Goal: Task Accomplishment & Management: Use online tool/utility

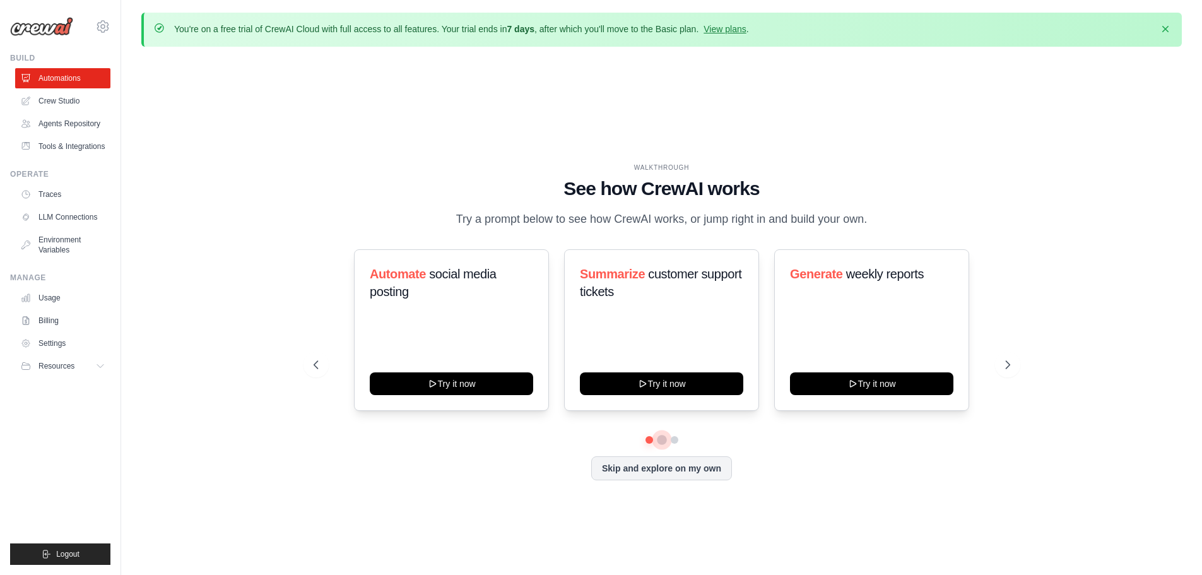
click at [662, 445] on div "Automate social media posting Try it now Summarize customer support tickets Try…" at bounding box center [661, 364] width 696 height 231
click at [661, 440] on button at bounding box center [662, 440] width 10 height 10
click at [677, 440] on button at bounding box center [674, 440] width 10 height 10
click at [55, 101] on link "Crew Studio" at bounding box center [63, 101] width 95 height 20
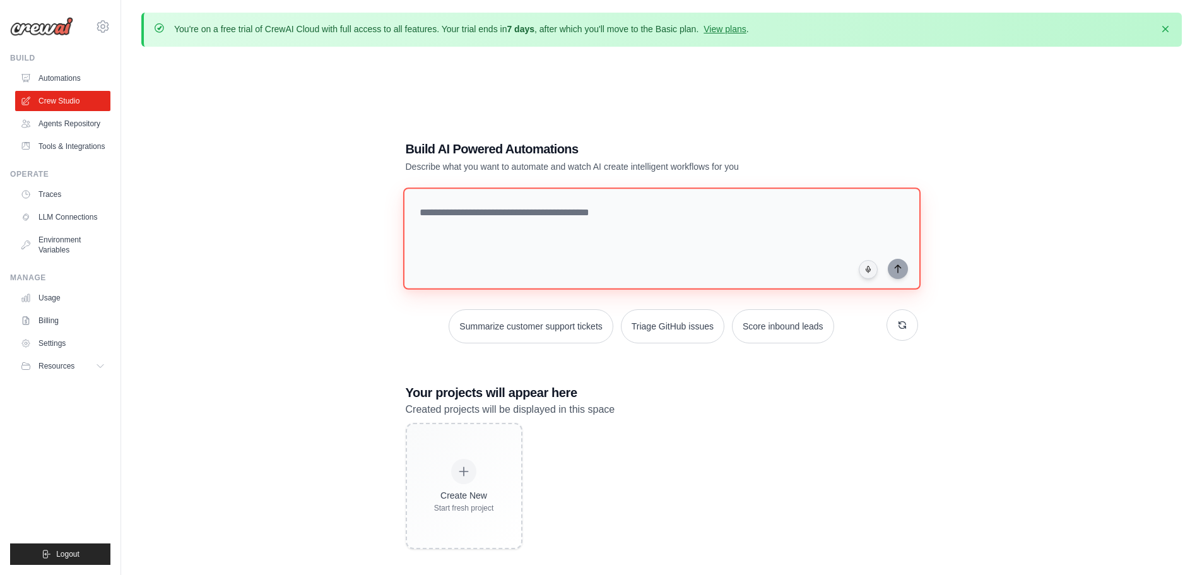
click at [518, 214] on textarea at bounding box center [660, 238] width 517 height 102
click at [61, 125] on link "Agents Repository" at bounding box center [63, 124] width 95 height 20
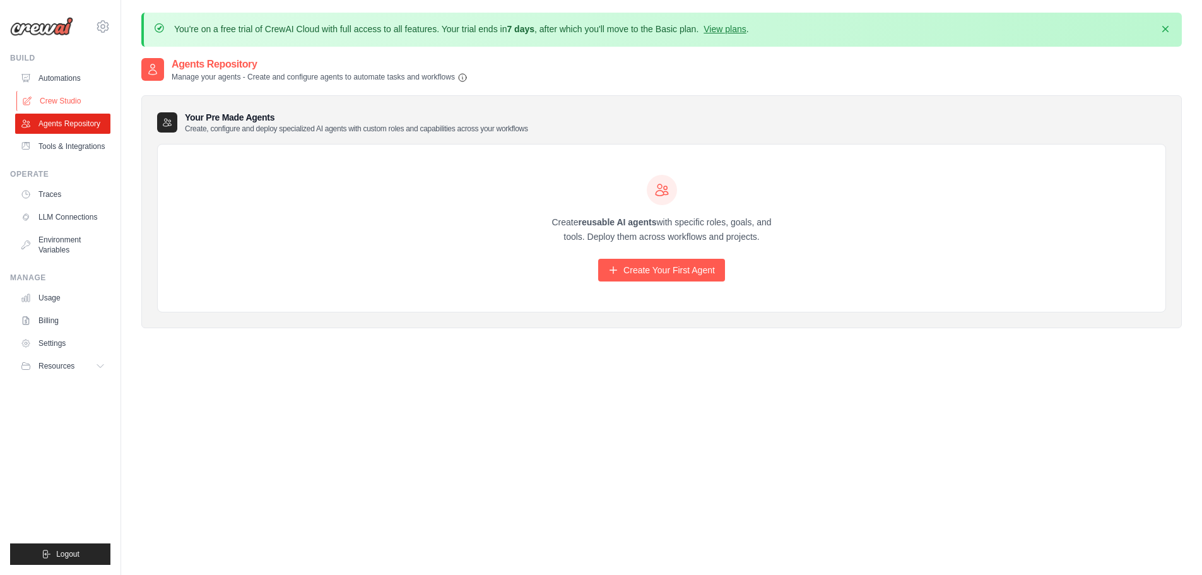
click at [43, 98] on link "Crew Studio" at bounding box center [63, 101] width 95 height 20
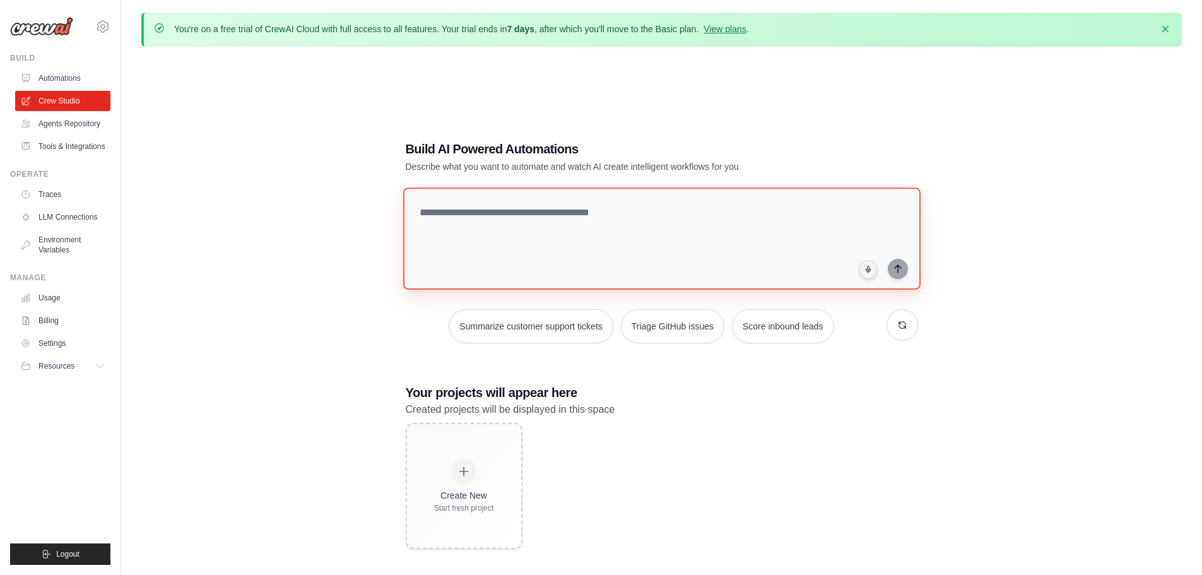
click at [597, 213] on textarea at bounding box center [660, 238] width 517 height 102
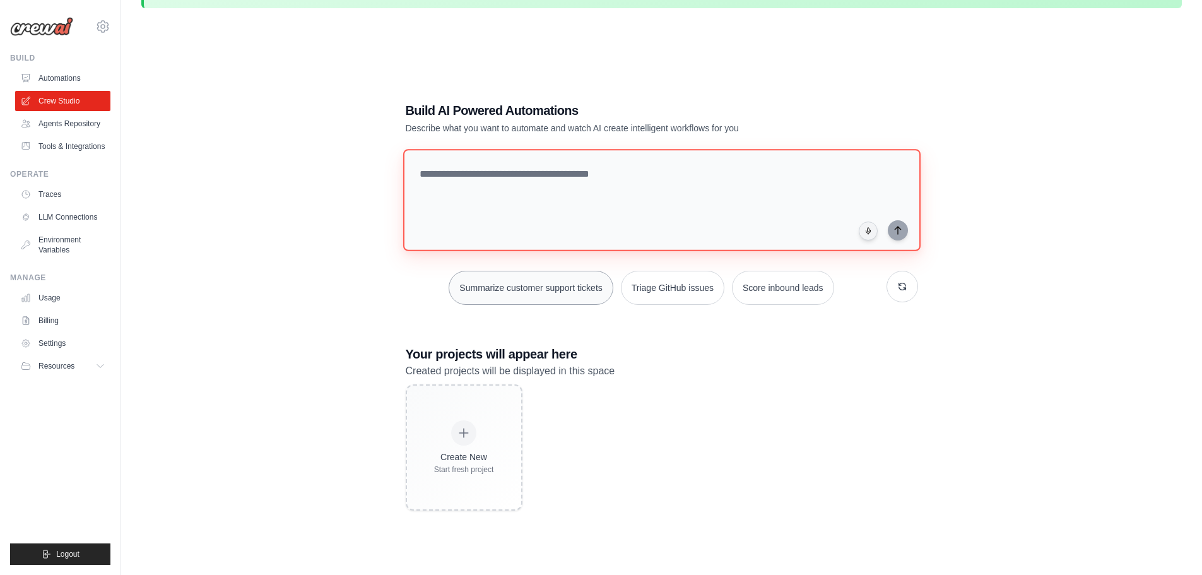
scroll to position [69, 0]
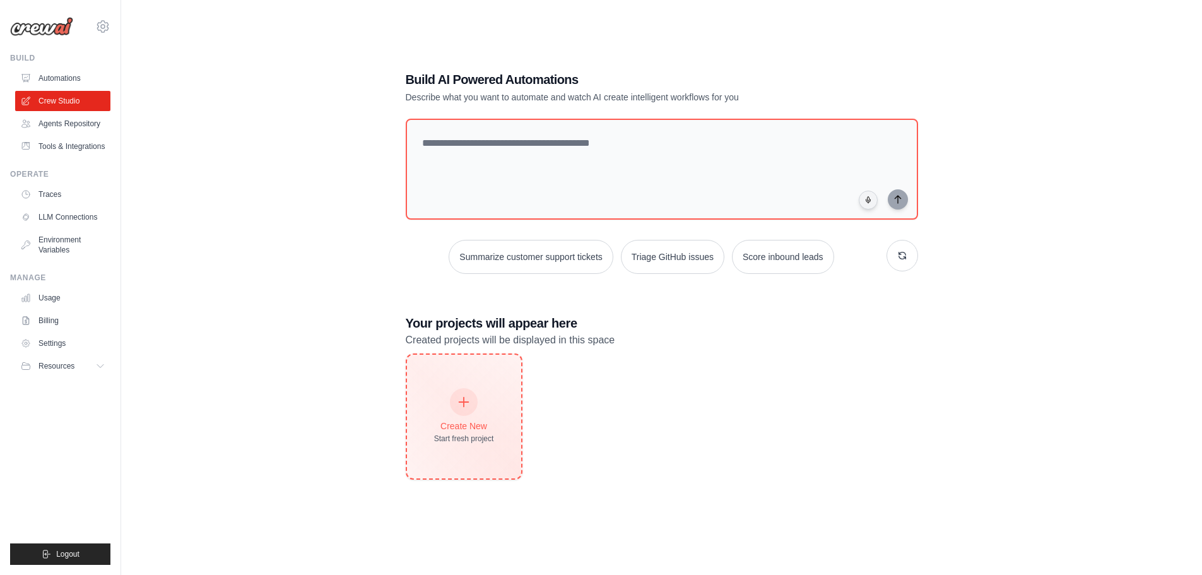
click at [467, 423] on div "Create New" at bounding box center [464, 425] width 60 height 13
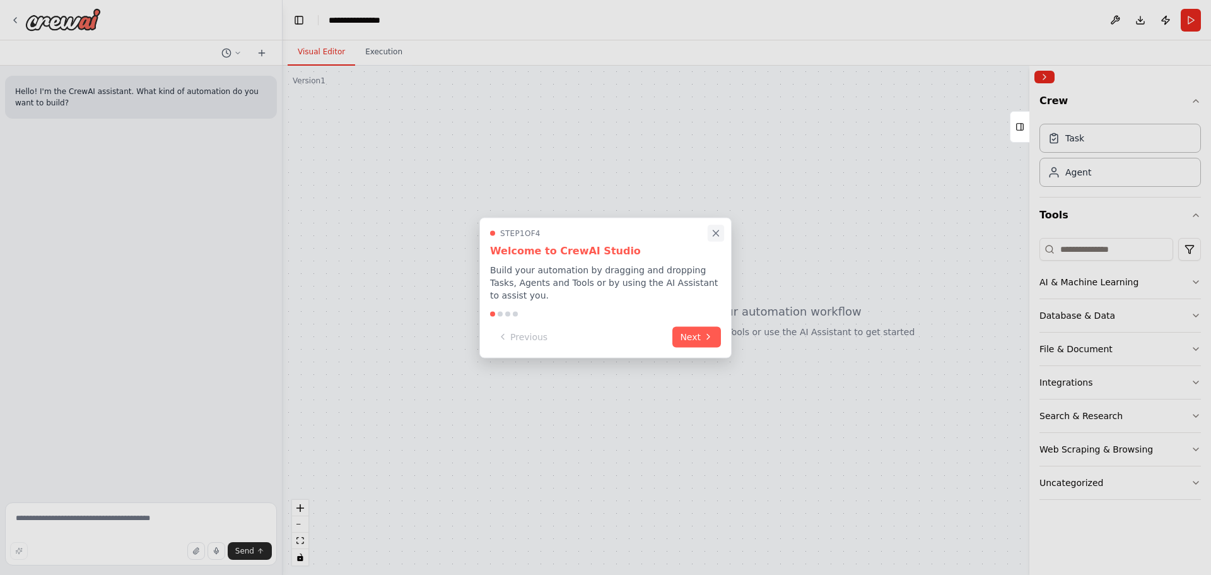
click at [720, 237] on icon "Close walkthrough" at bounding box center [715, 232] width 11 height 11
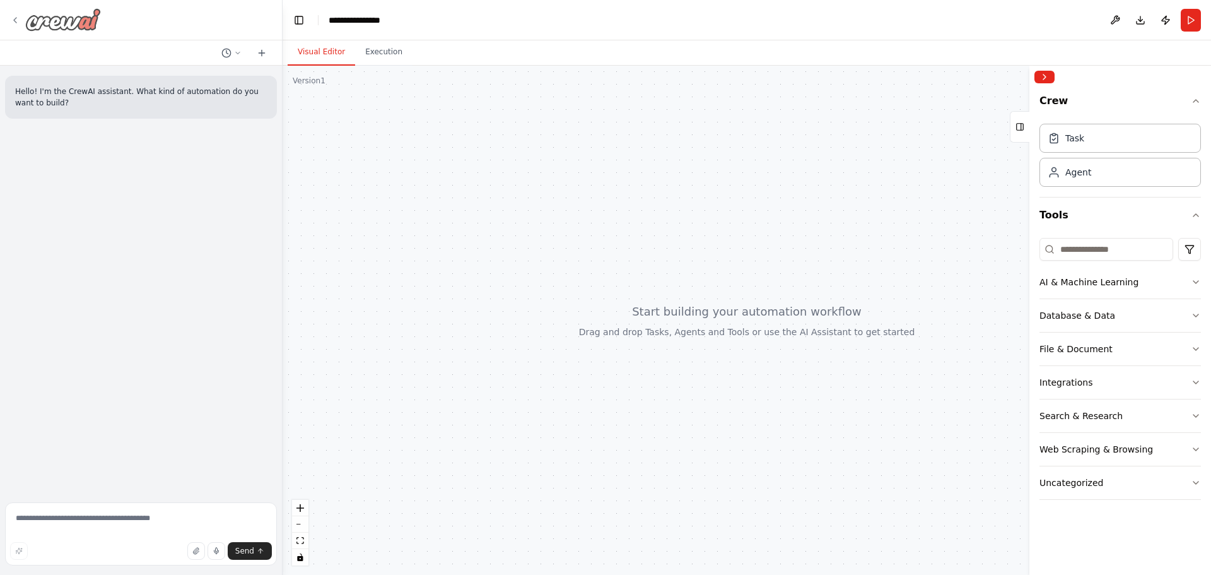
click at [15, 18] on icon at bounding box center [15, 20] width 10 height 10
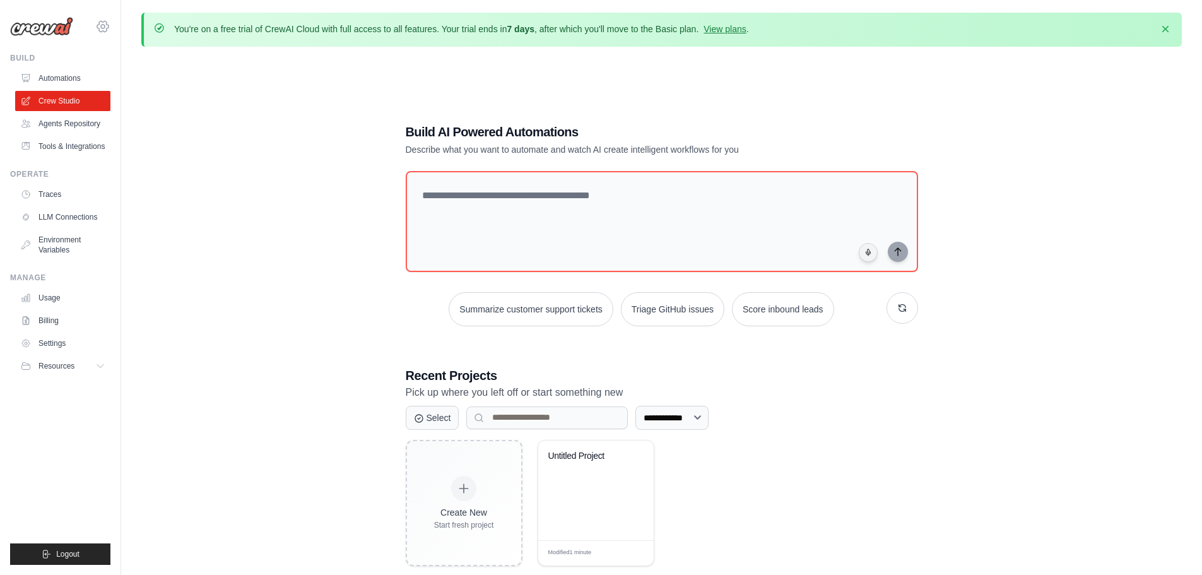
click at [105, 25] on icon at bounding box center [102, 26] width 15 height 15
click at [187, 221] on div "**********" at bounding box center [661, 344] width 1040 height 575
click at [74, 85] on link "Automations" at bounding box center [63, 78] width 95 height 20
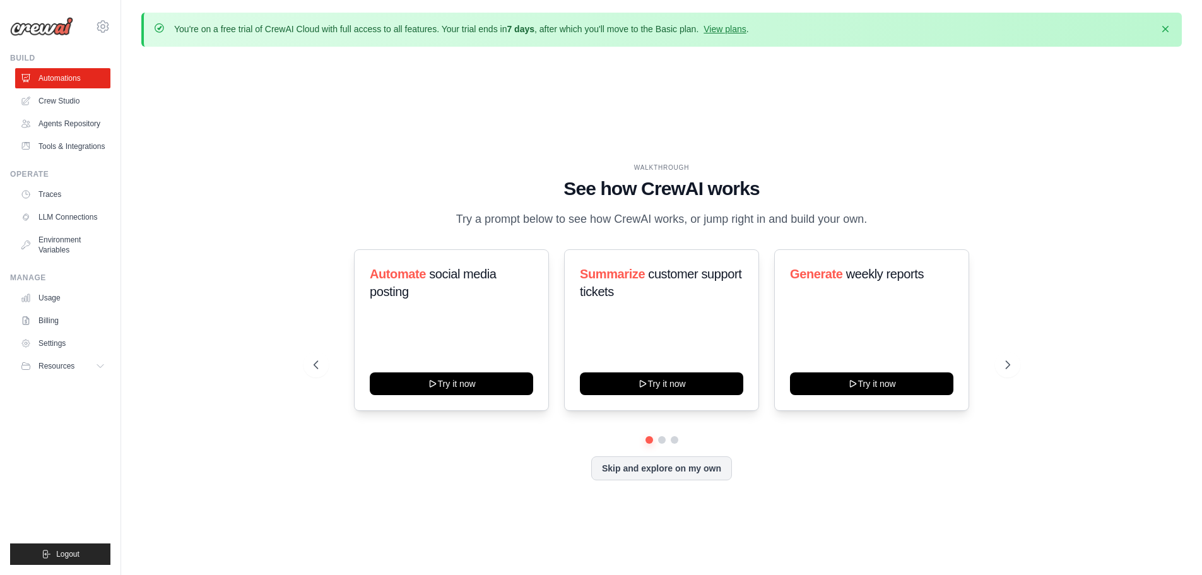
click at [59, 25] on img at bounding box center [41, 26] width 63 height 19
click at [1007, 365] on icon at bounding box center [1008, 364] width 13 height 13
click at [1004, 364] on icon at bounding box center [1008, 364] width 13 height 13
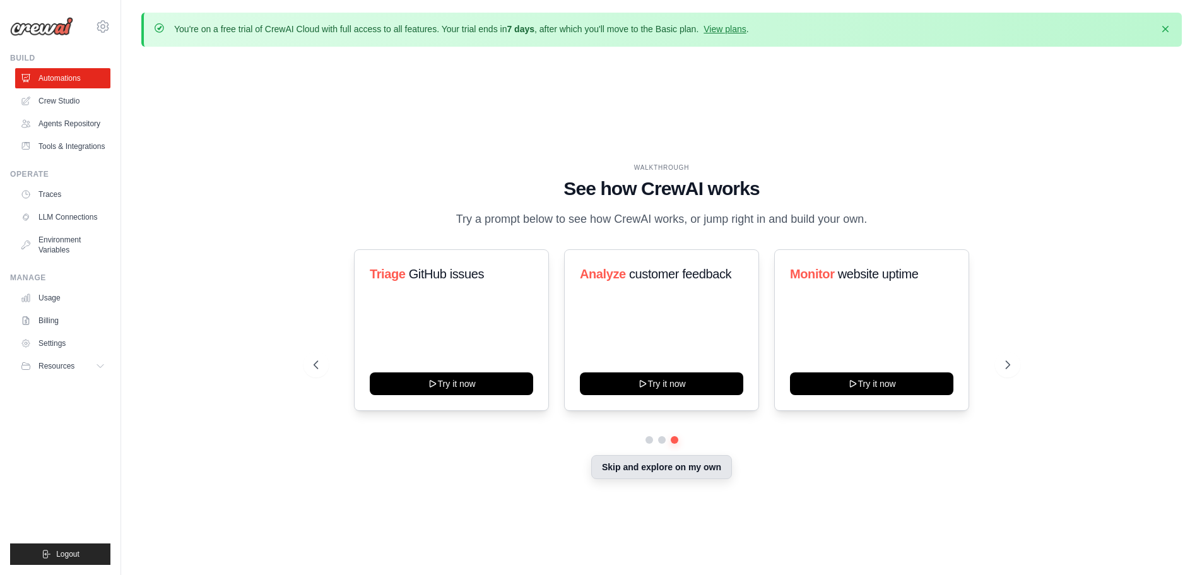
click at [628, 471] on button "Skip and explore on my own" at bounding box center [661, 467] width 141 height 24
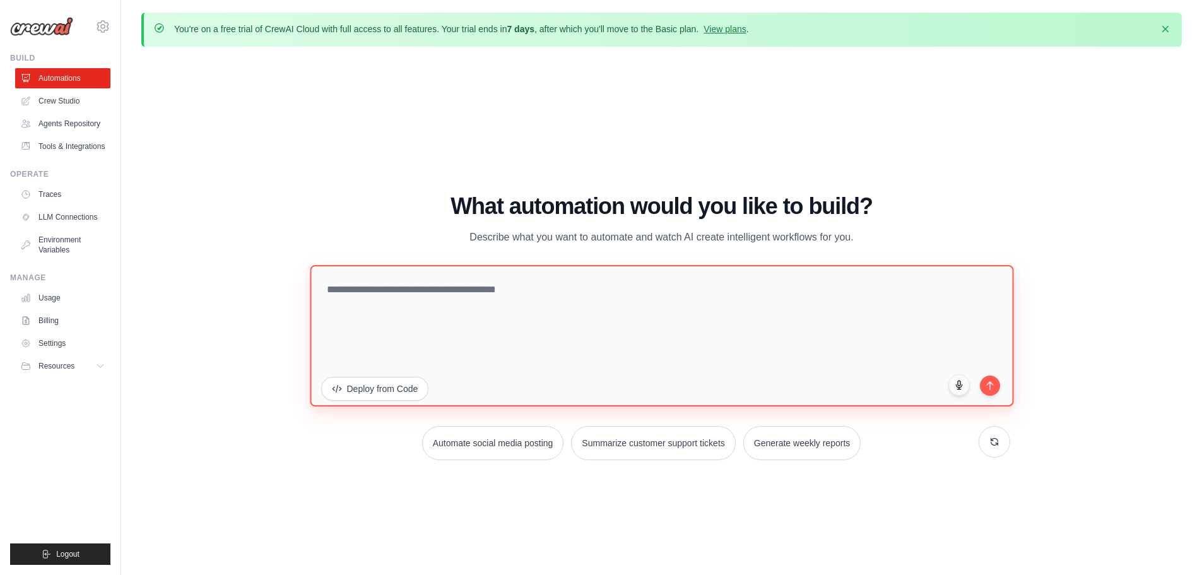
click at [438, 292] on textarea at bounding box center [661, 334] width 703 height 141
click at [520, 296] on textarea at bounding box center [661, 334] width 703 height 141
